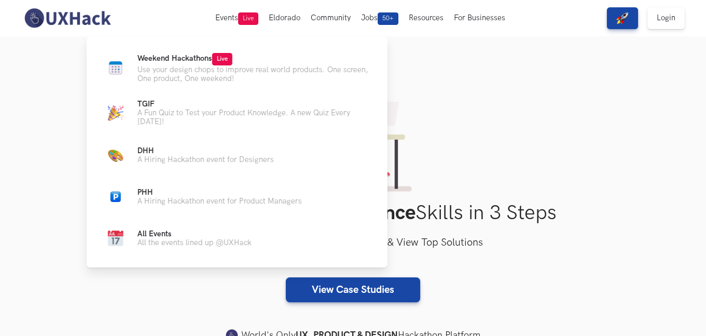
click at [215, 67] on p "Use your design chops to improve real world products. One screen, One product, …" at bounding box center [253, 74] width 233 height 18
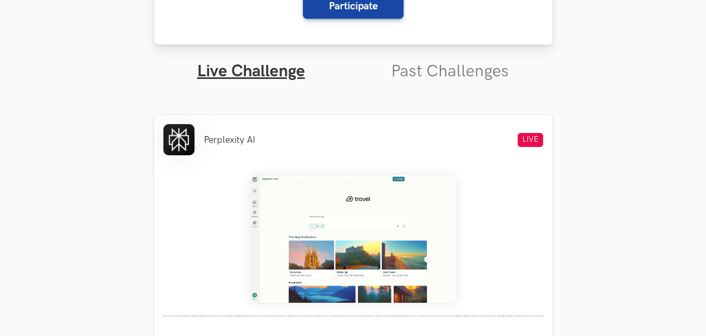
scroll to position [497, 0]
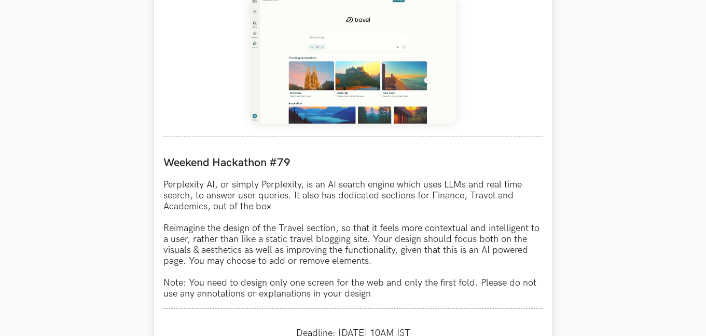
click at [370, 75] on img at bounding box center [352, 60] width 207 height 130
click at [288, 200] on p "Perplexity AI, or simply Perplexity, is an AI search engine which uses LLMs and…" at bounding box center [353, 239] width 380 height 120
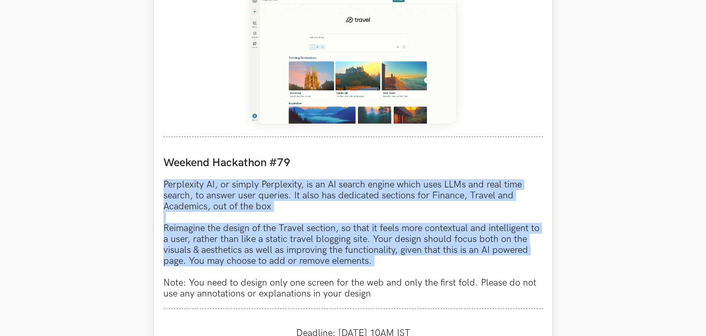
drag, startPoint x: 288, startPoint y: 200, endPoint x: 301, endPoint y: 238, distance: 40.7
click at [301, 238] on p "Perplexity AI, or simply Perplexity, is an AI search engine which uses LLMs and…" at bounding box center [353, 239] width 380 height 120
copy p "Perplexity AI, or simply Perplexity, is an AI search engine which uses LLMs and…"
